Goal: Information Seeking & Learning: Find specific fact

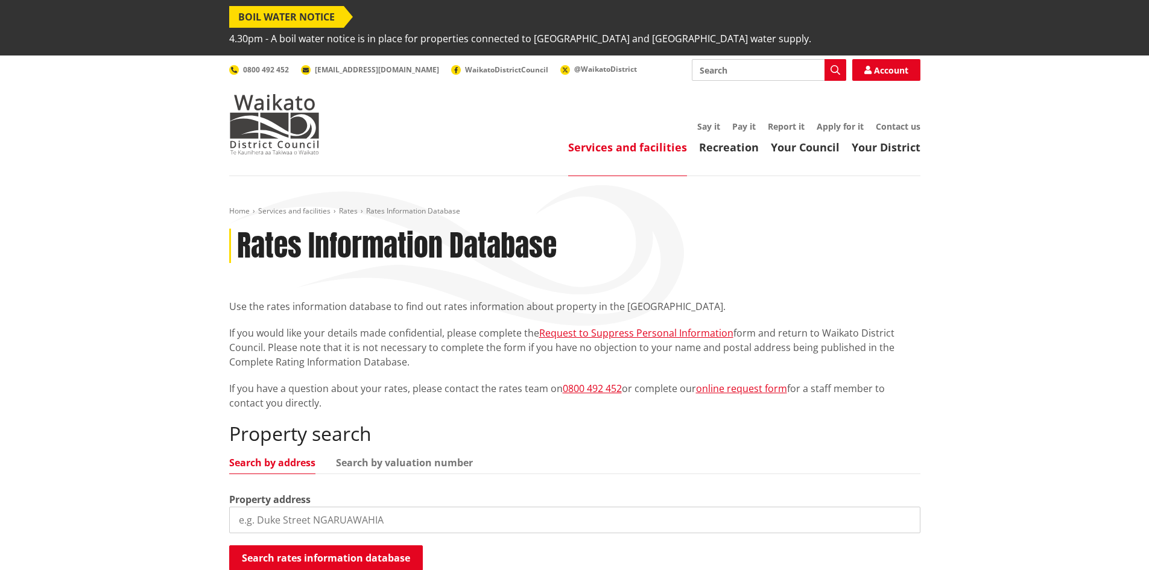
click at [745, 59] on input "Search" at bounding box center [769, 70] width 154 height 22
click at [301, 506] on input "search" at bounding box center [574, 519] width 691 height 27
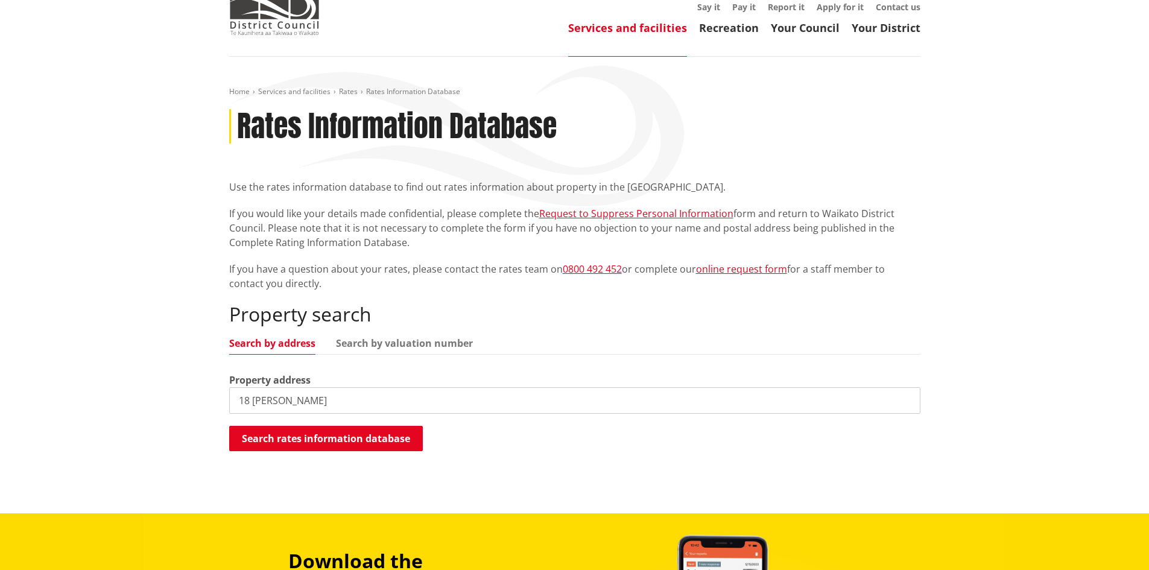
scroll to position [121, 0]
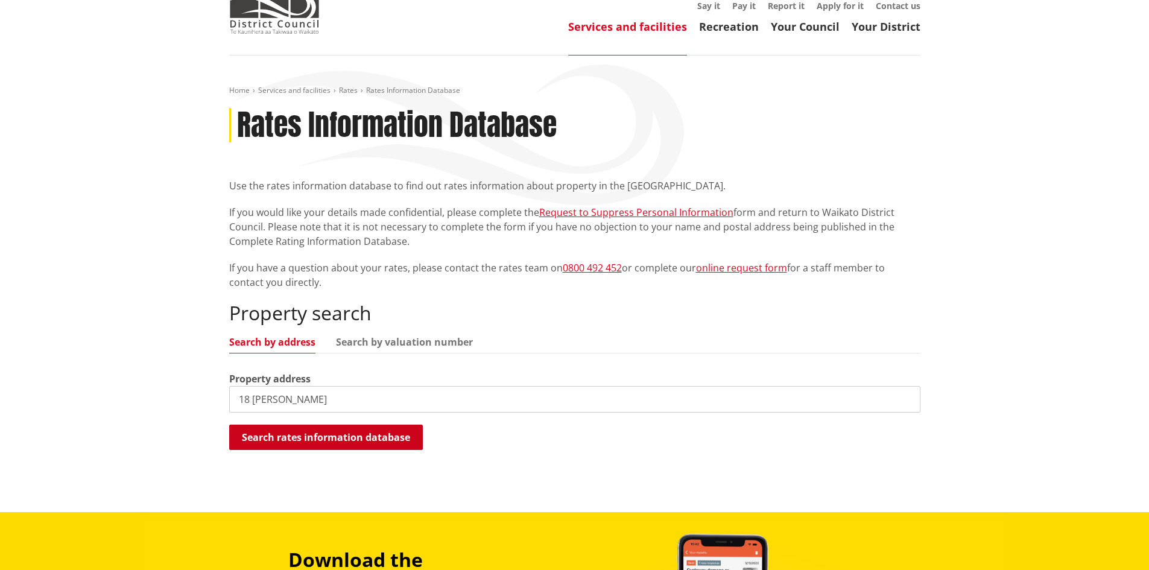
type input "18 [PERSON_NAME]"
click at [331, 424] on button "Search rates information database" at bounding box center [326, 436] width 194 height 25
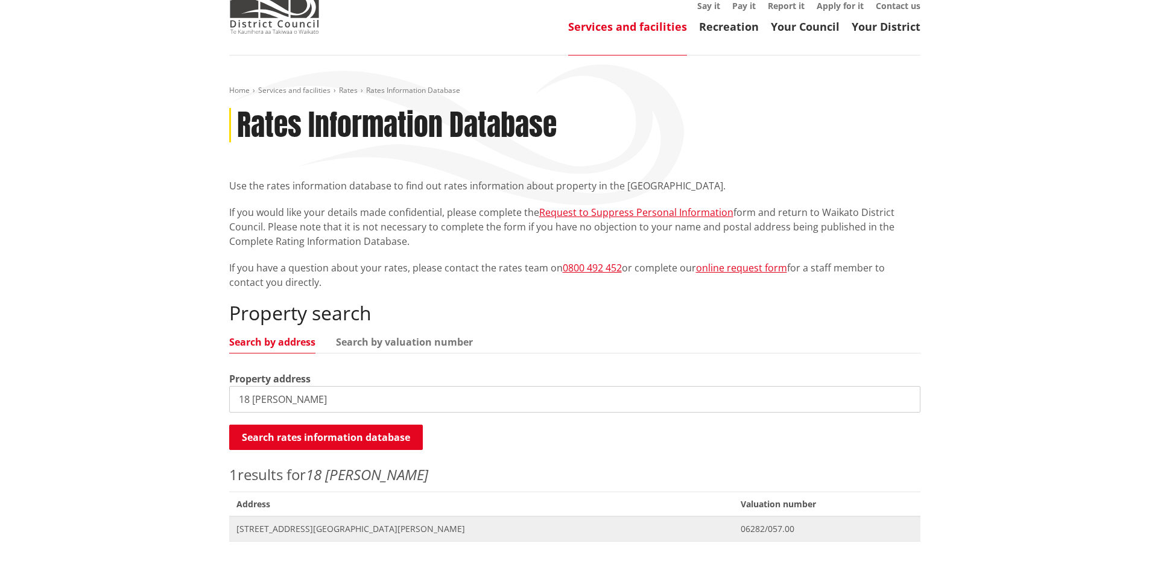
click at [333, 523] on span "[STREET_ADDRESS][GEOGRAPHIC_DATA][PERSON_NAME]" at bounding box center [481, 529] width 490 height 12
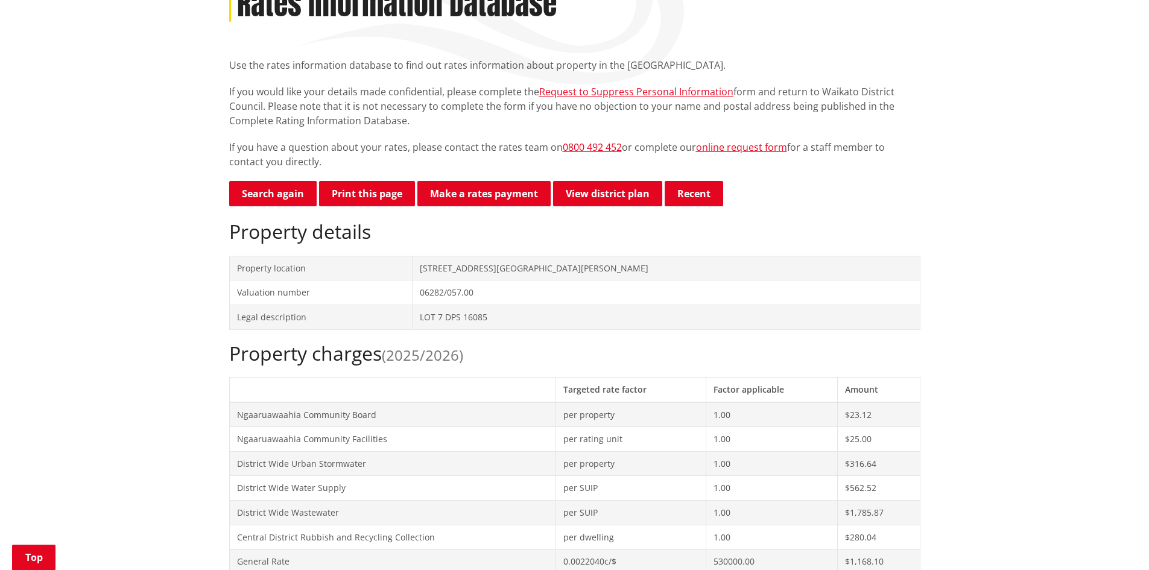
scroll to position [603, 0]
